Goal: Task Accomplishment & Management: Manage account settings

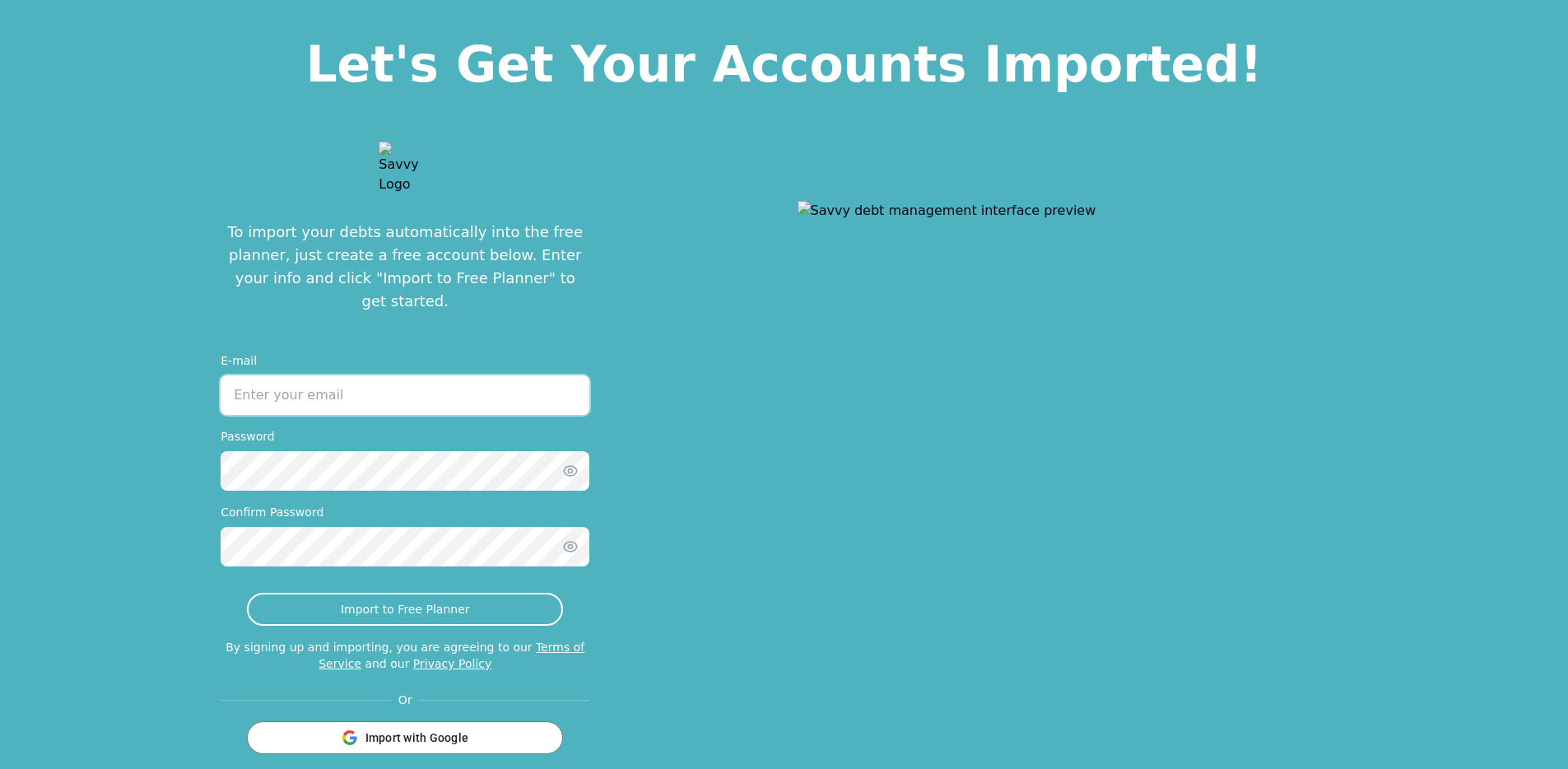
click at [443, 375] on input "email" at bounding box center [405, 394] width 369 height 39
type input "jonathan+test3sept10@tryascend.com"
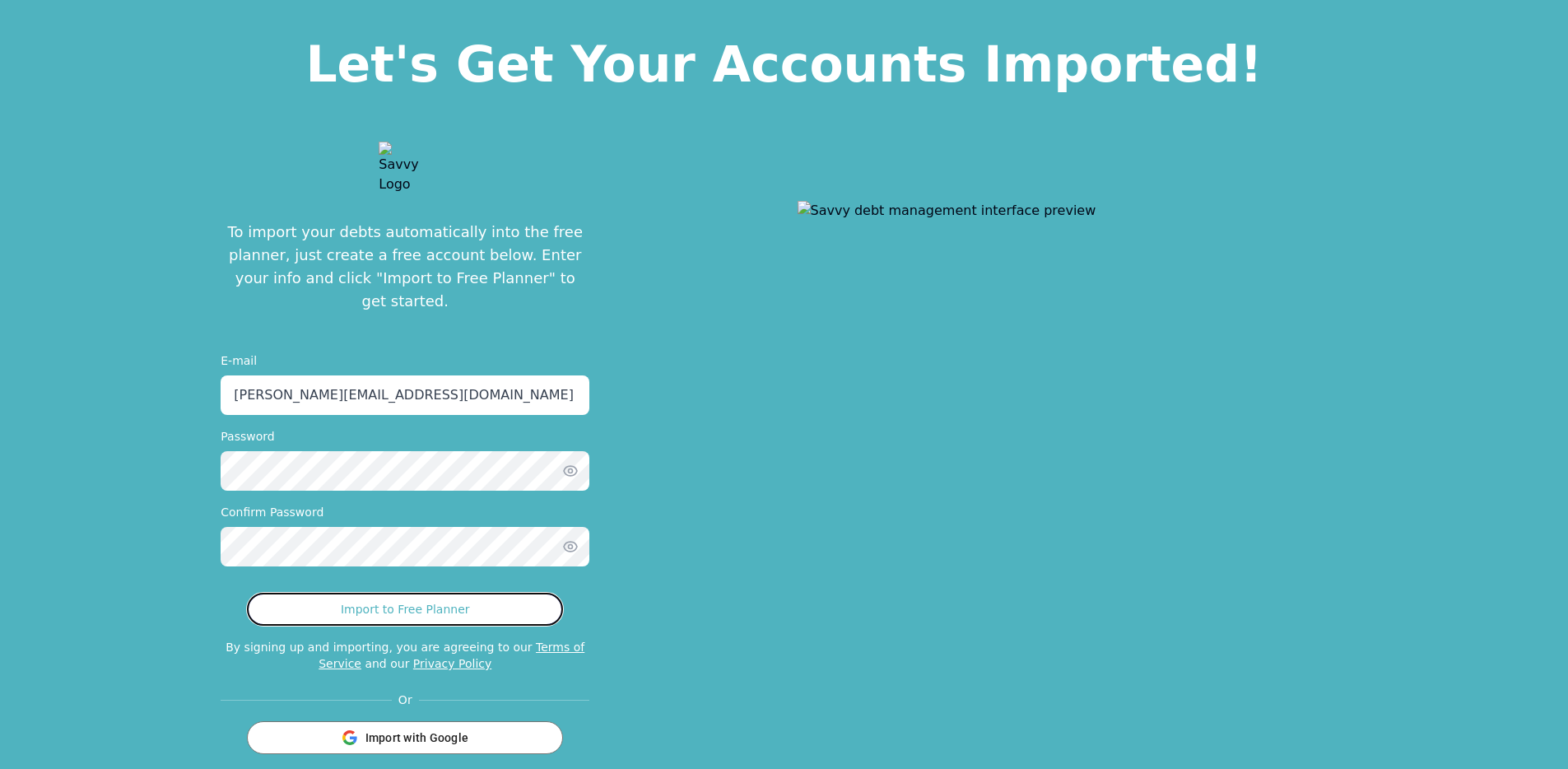
click at [472, 592] on button "Import to Free Planner" at bounding box center [405, 609] width 316 height 33
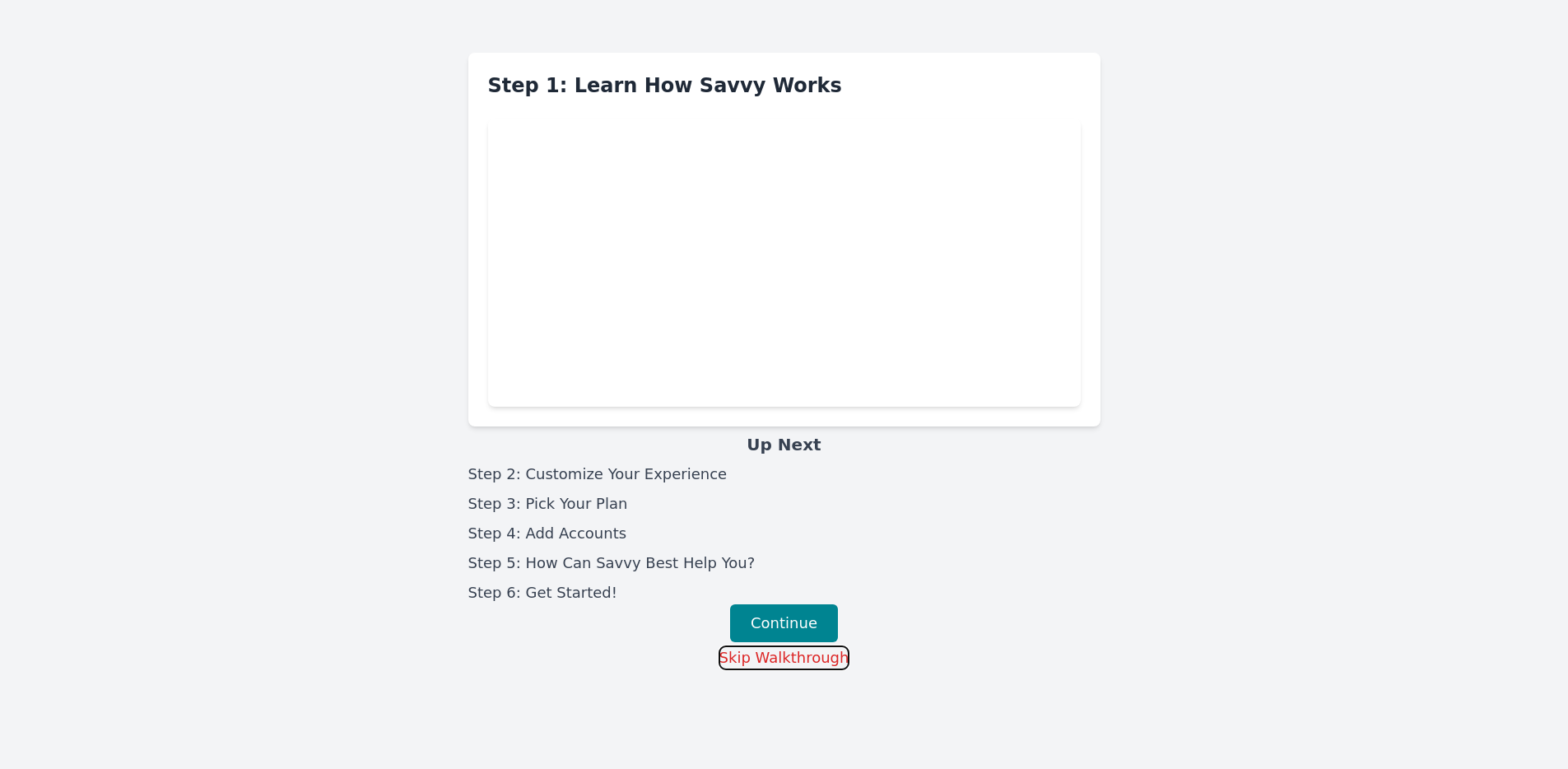
click at [816, 659] on button "Skip Walkthrough" at bounding box center [784, 658] width 131 height 24
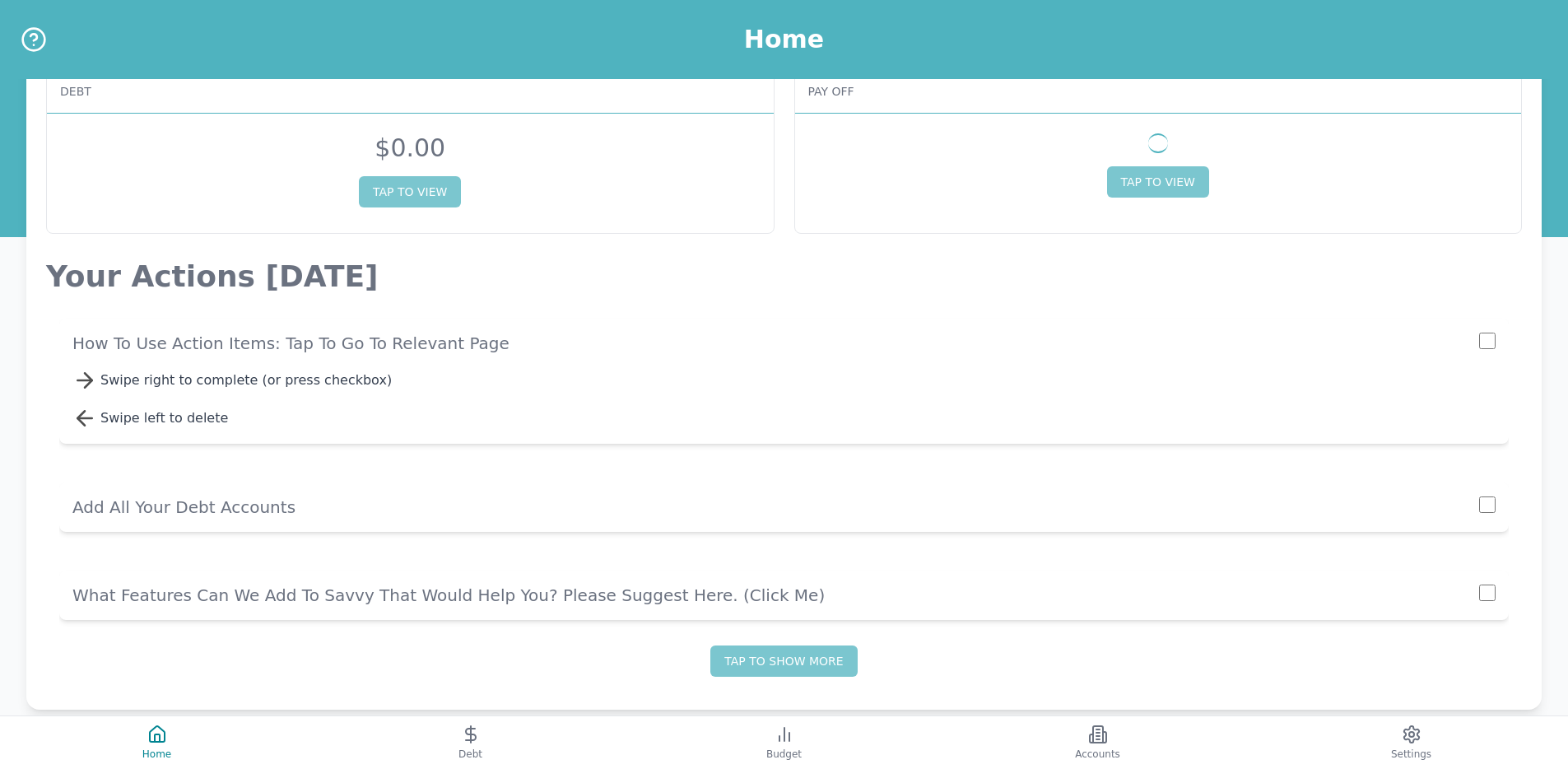
scroll to position [102, 0]
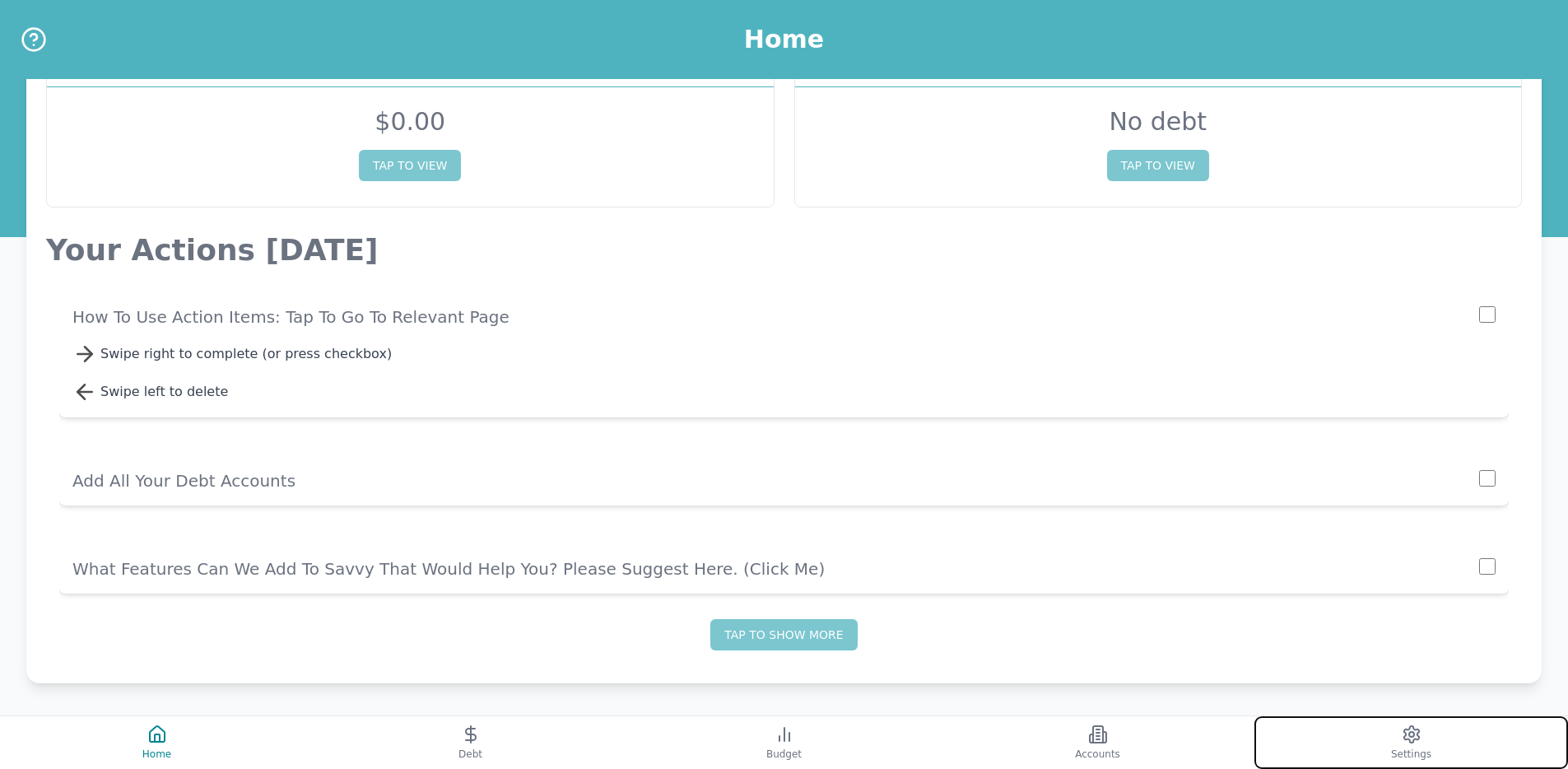
click at [1376, 730] on button "Settings" at bounding box center [1411, 742] width 313 height 53
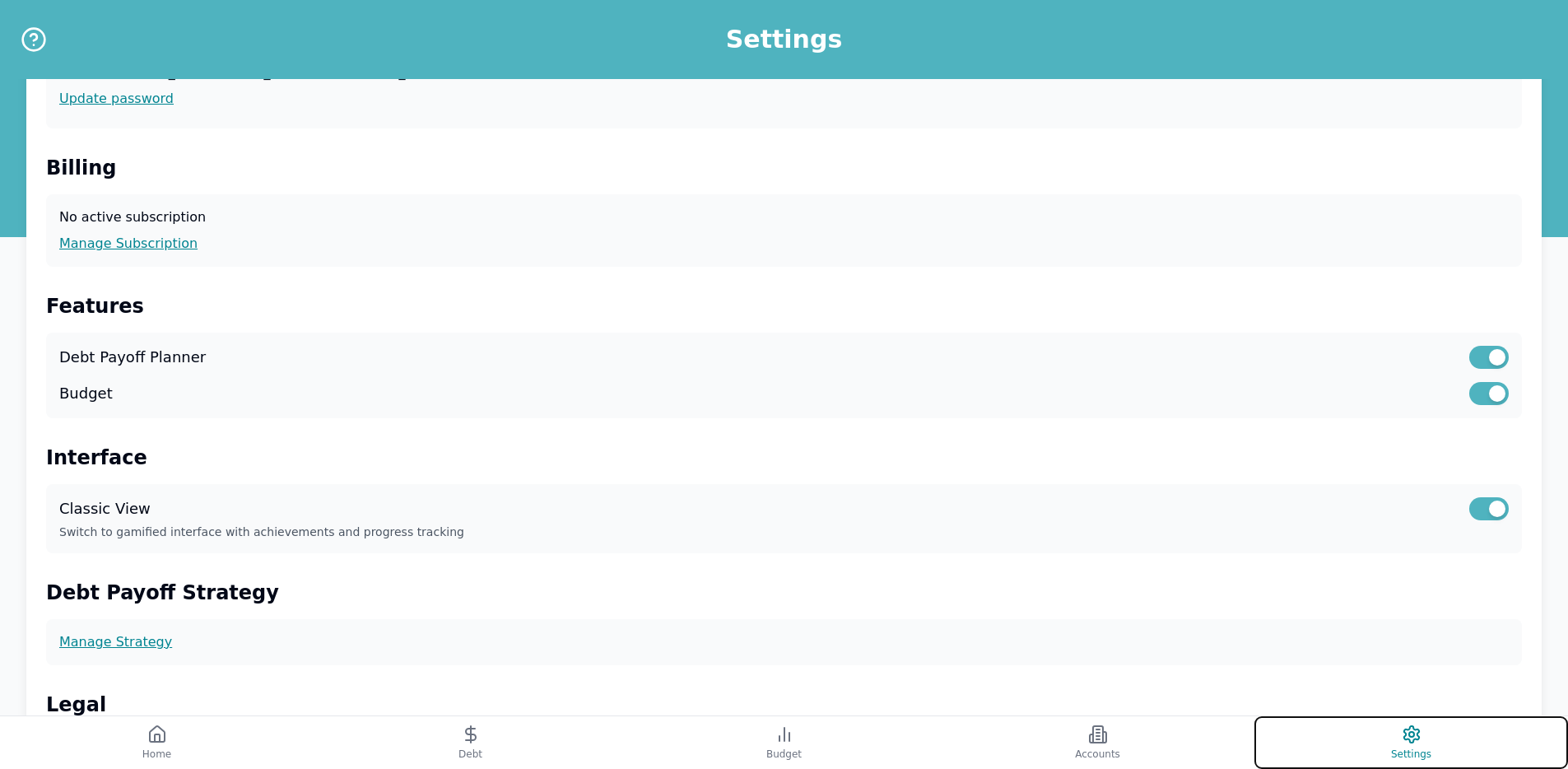
scroll to position [362, 0]
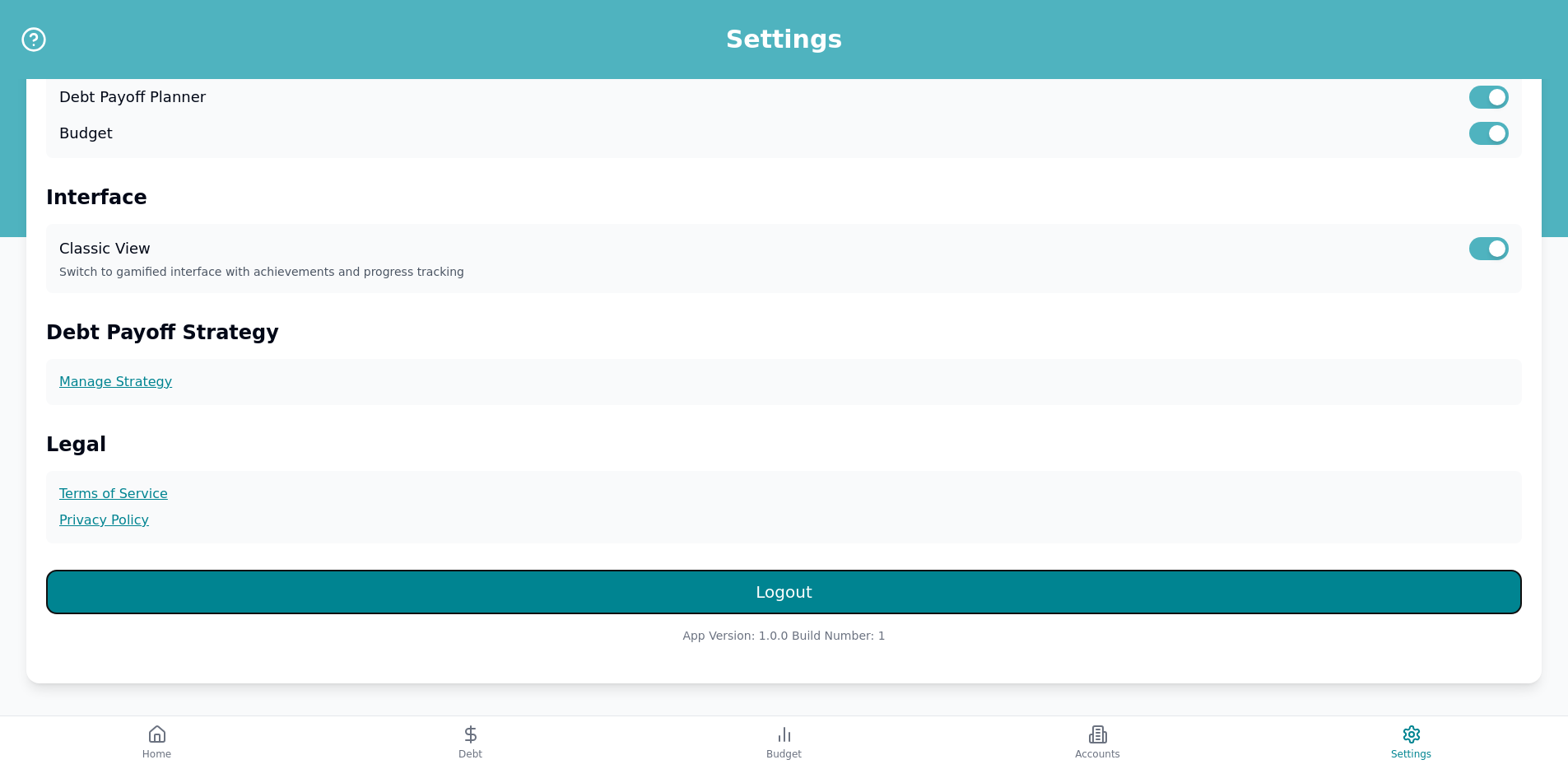
click at [664, 594] on button "Logout" at bounding box center [784, 592] width 1476 height 44
